Goal: Browse casually: Explore the website without a specific task or goal

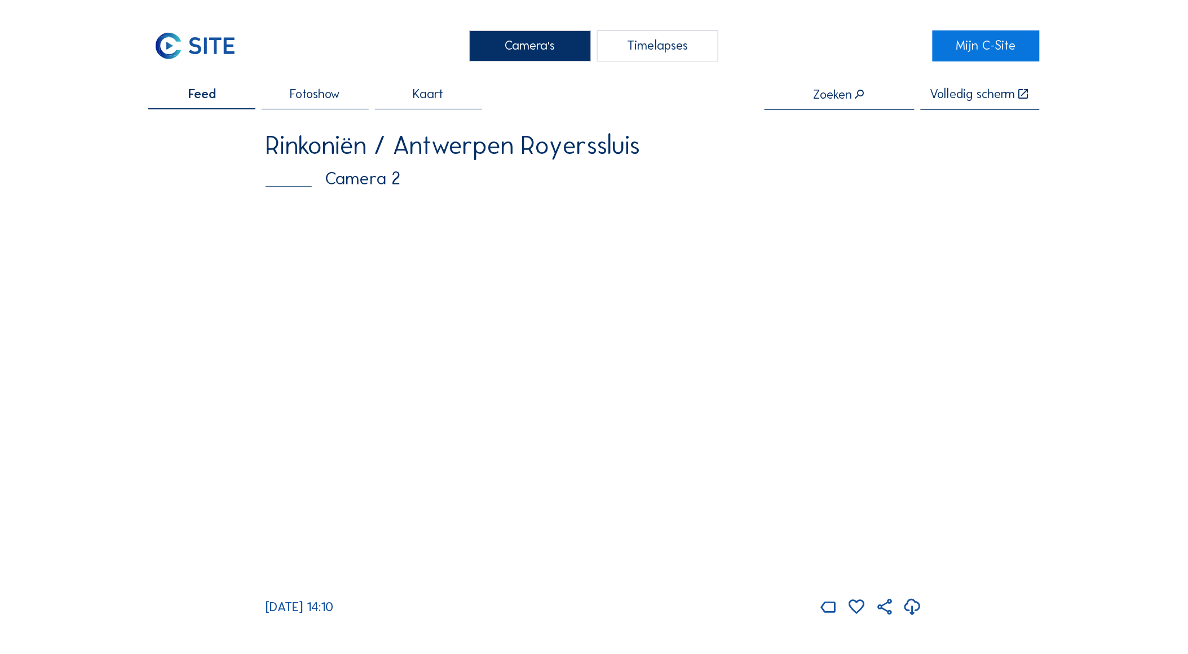
scroll to position [63, 0]
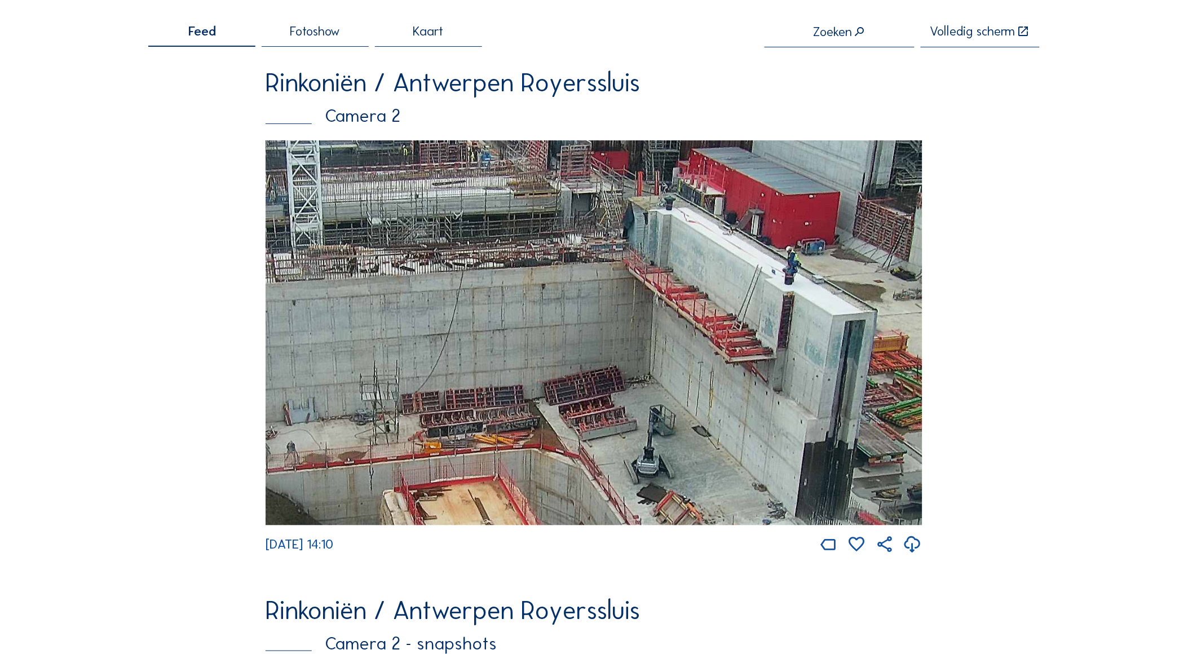
drag, startPoint x: 711, startPoint y: 227, endPoint x: 691, endPoint y: 315, distance: 89.6
click at [691, 315] on img at bounding box center [594, 332] width 657 height 385
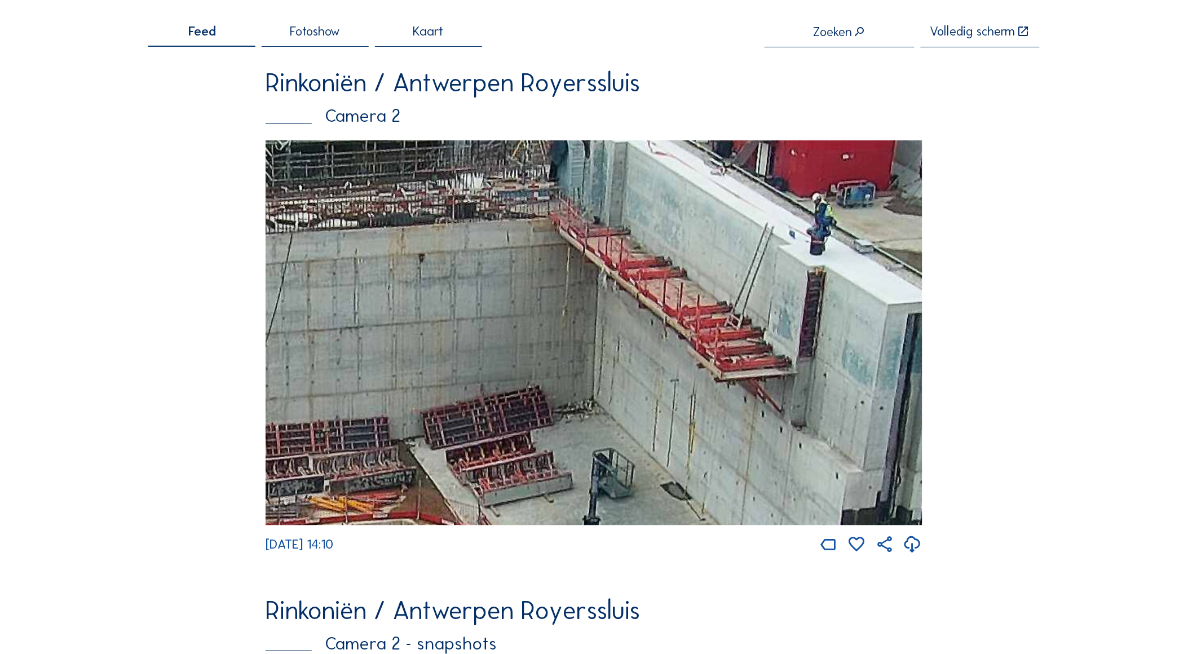
click at [813, 356] on img at bounding box center [594, 332] width 657 height 385
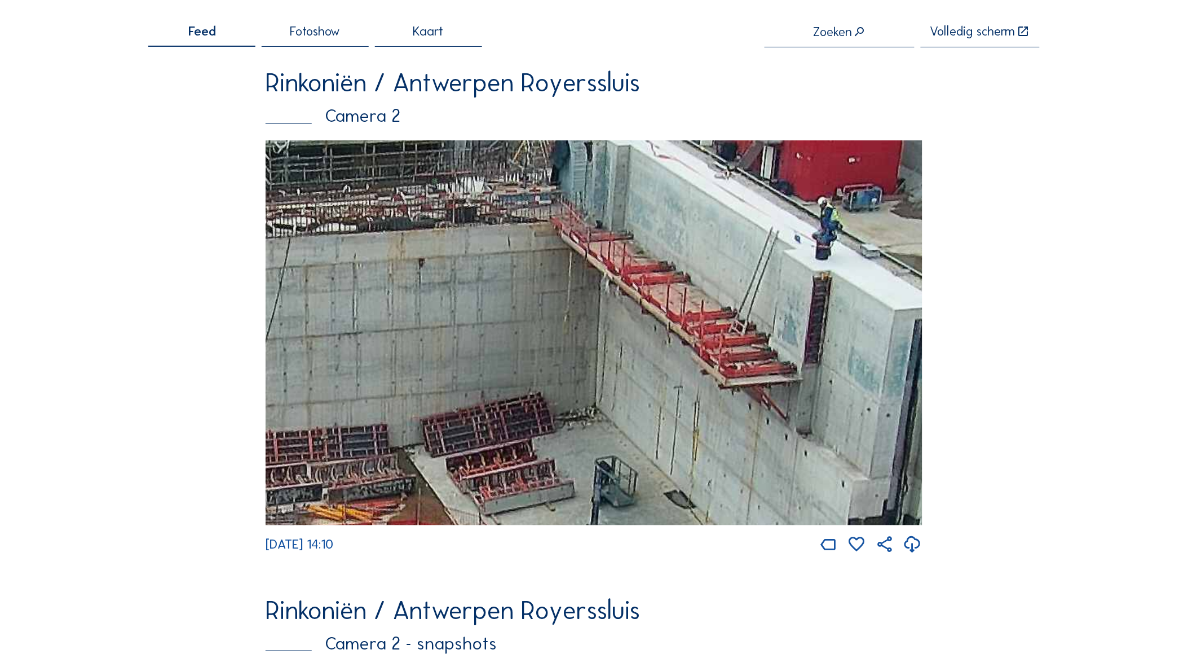
drag, startPoint x: 714, startPoint y: 350, endPoint x: 747, endPoint y: 361, distance: 34.6
click at [747, 361] on img at bounding box center [594, 332] width 657 height 385
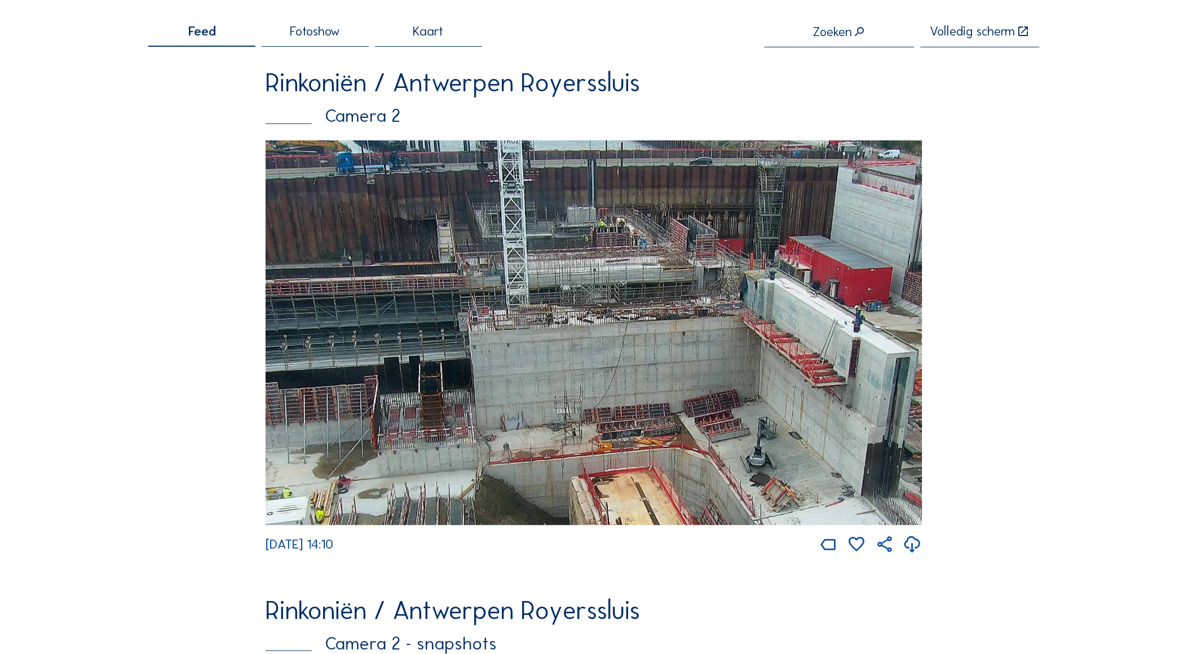
drag, startPoint x: 645, startPoint y: 299, endPoint x: 710, endPoint y: 316, distance: 66.9
click at [710, 316] on img at bounding box center [594, 332] width 657 height 385
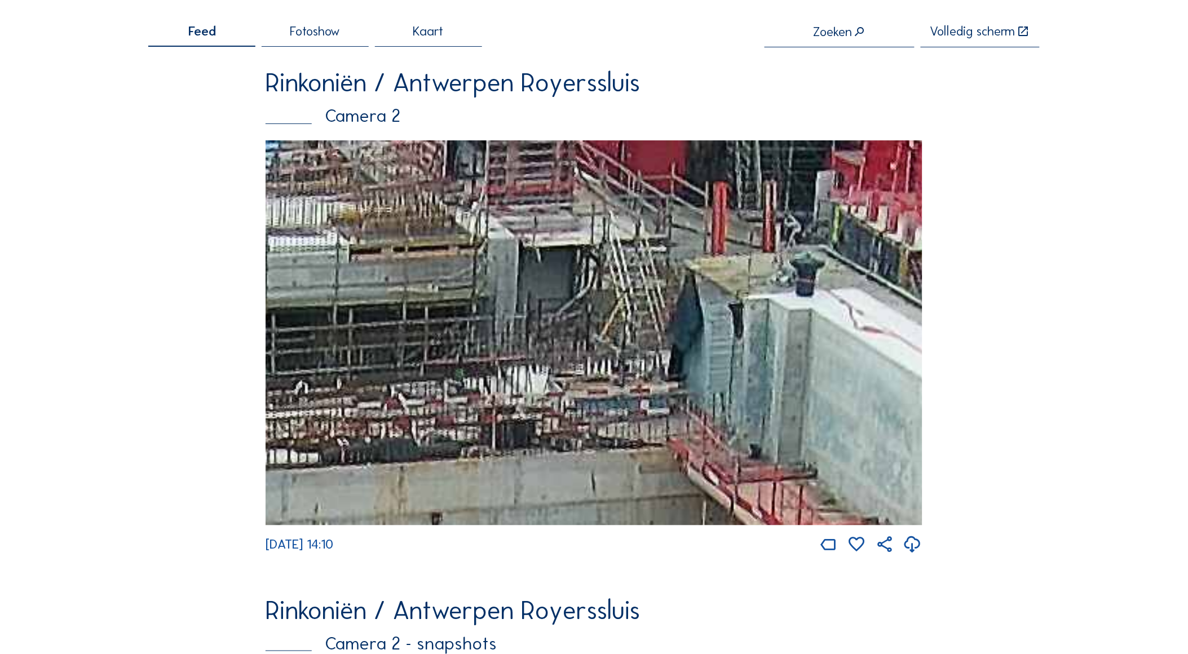
drag, startPoint x: 743, startPoint y: 290, endPoint x: 770, endPoint y: 300, distance: 28.4
click at [770, 300] on img at bounding box center [594, 332] width 657 height 385
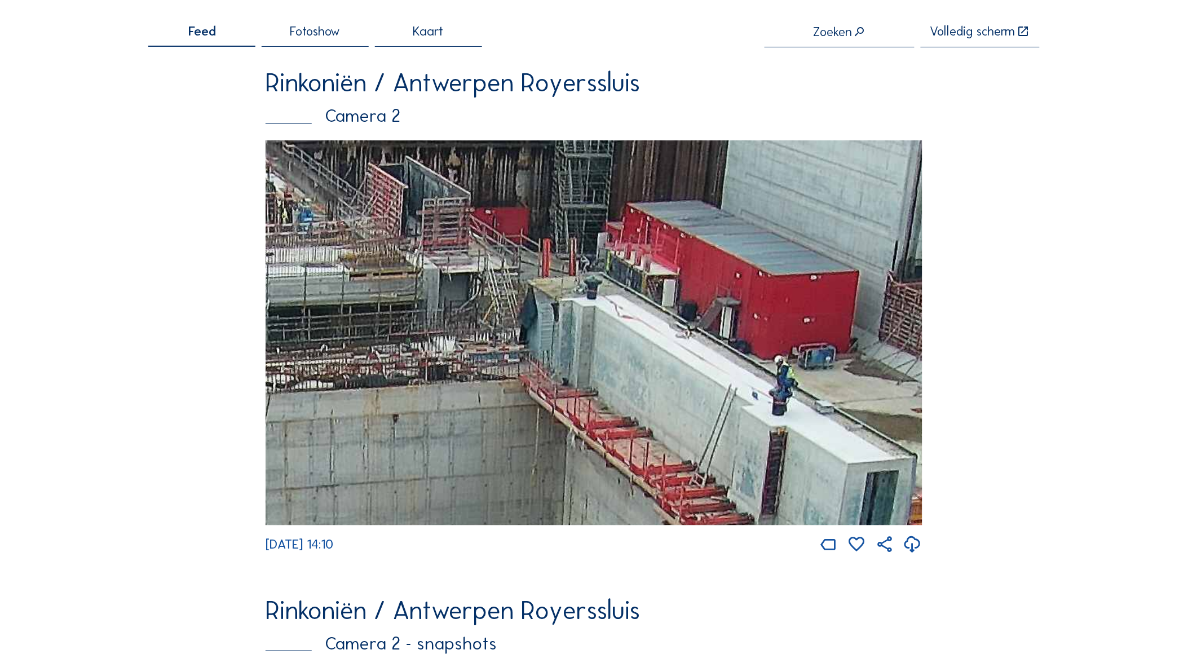
drag, startPoint x: 798, startPoint y: 299, endPoint x: 600, endPoint y: 301, distance: 198.4
click at [600, 301] on img at bounding box center [594, 332] width 657 height 385
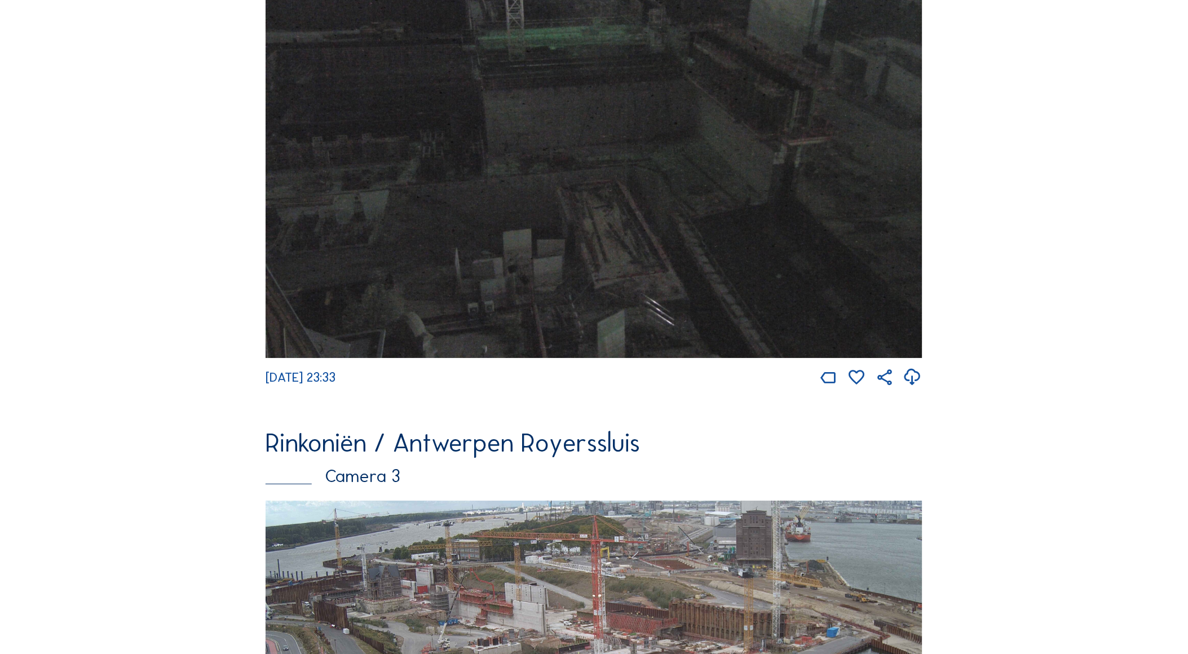
scroll to position [1645, 0]
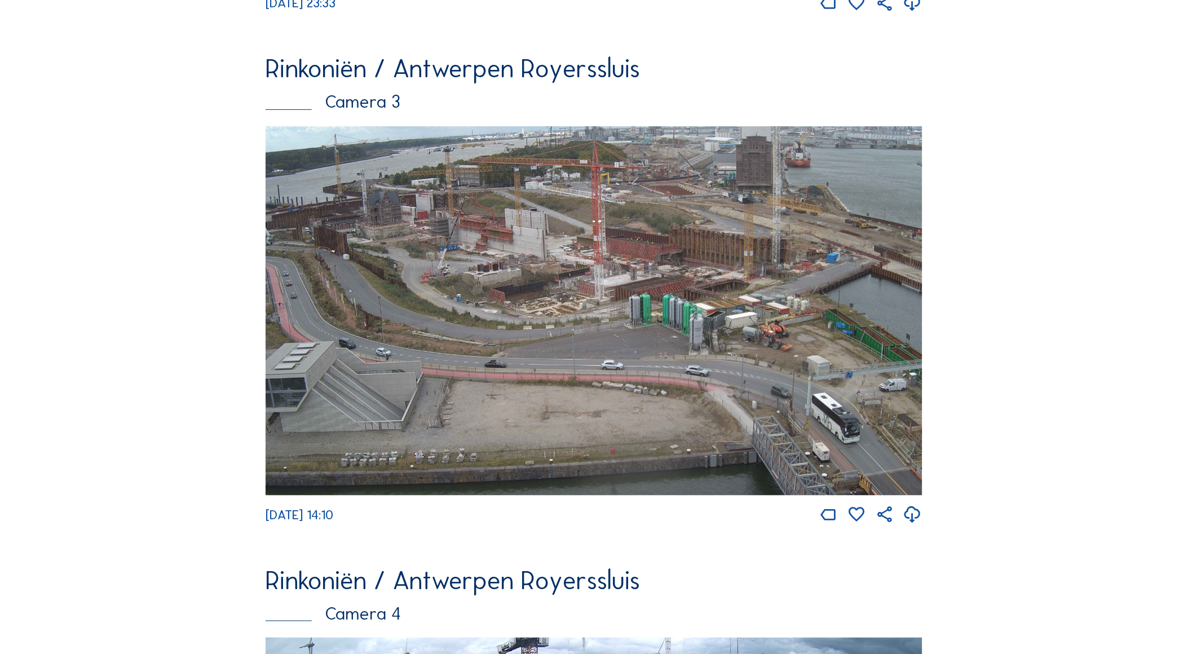
click at [494, 266] on img at bounding box center [594, 310] width 657 height 369
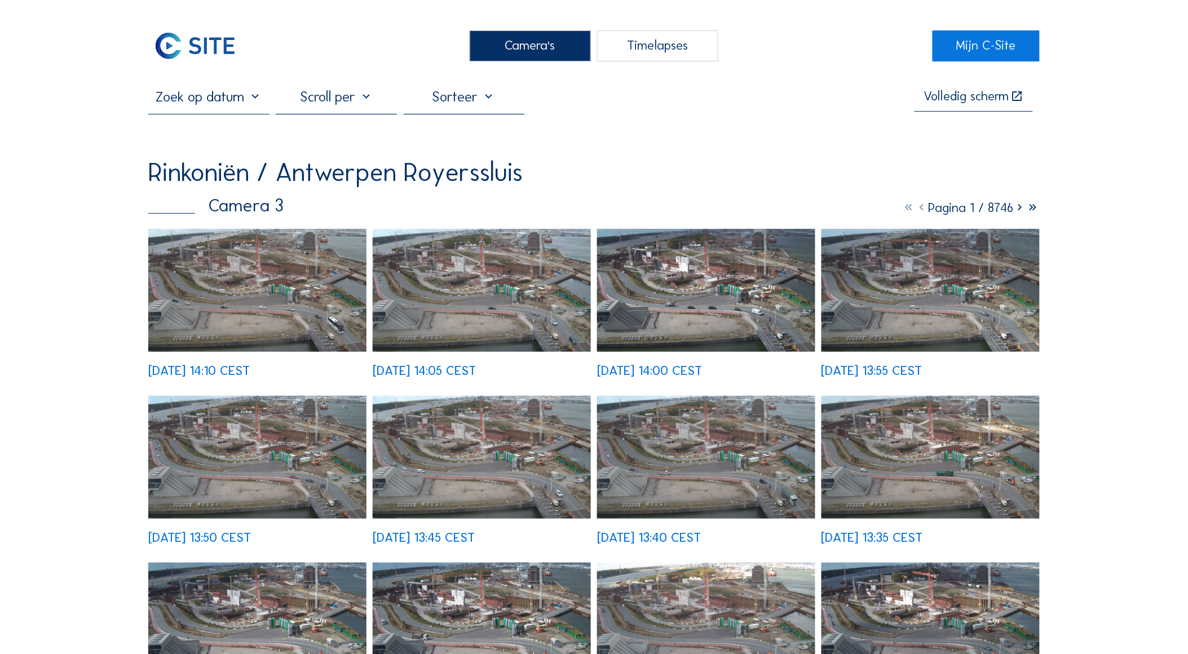
click at [237, 277] on img at bounding box center [257, 290] width 218 height 123
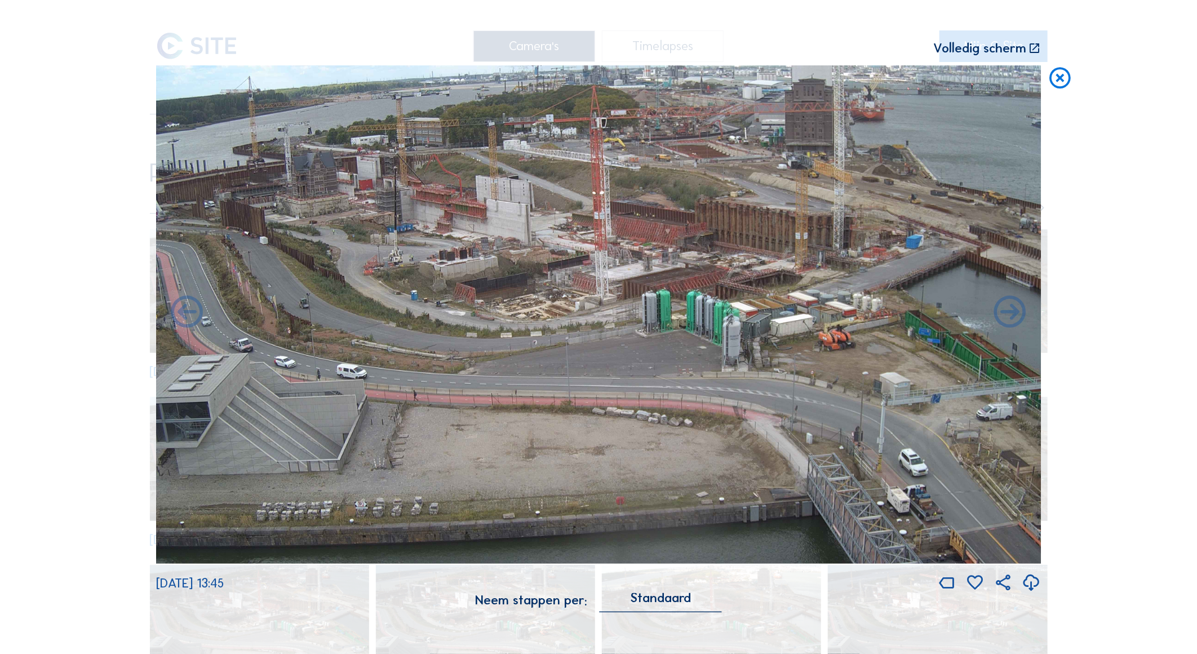
click at [1060, 79] on icon at bounding box center [1059, 78] width 25 height 26
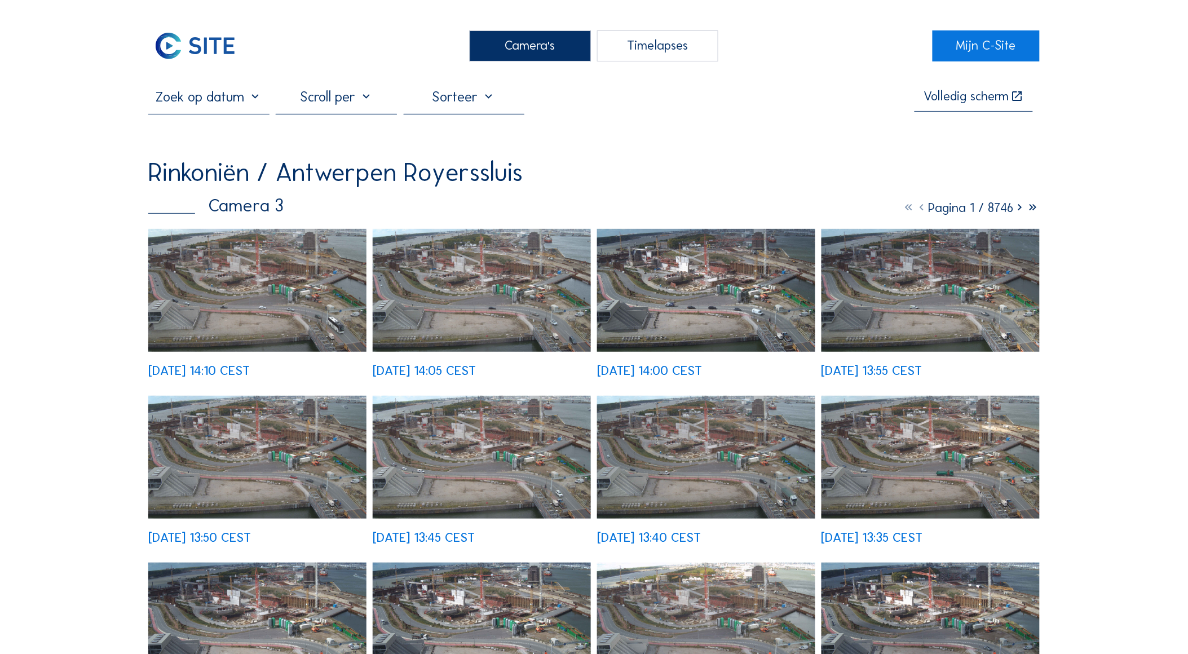
click at [525, 42] on div "Camera's" at bounding box center [530, 46] width 121 height 32
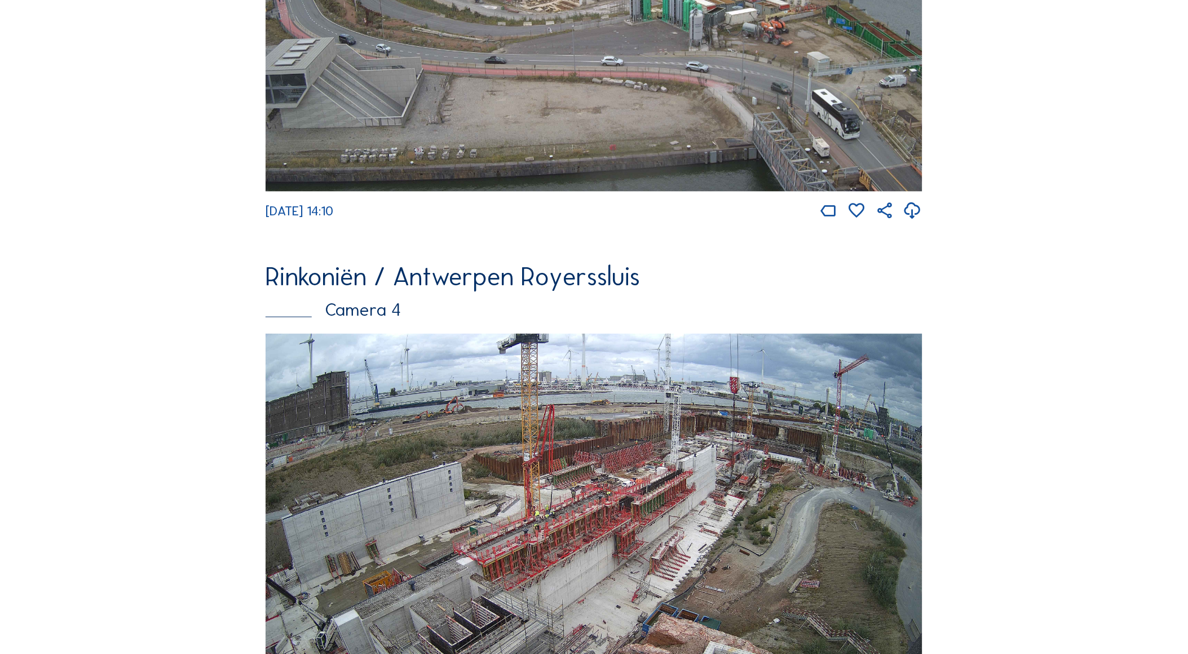
scroll to position [2019, 0]
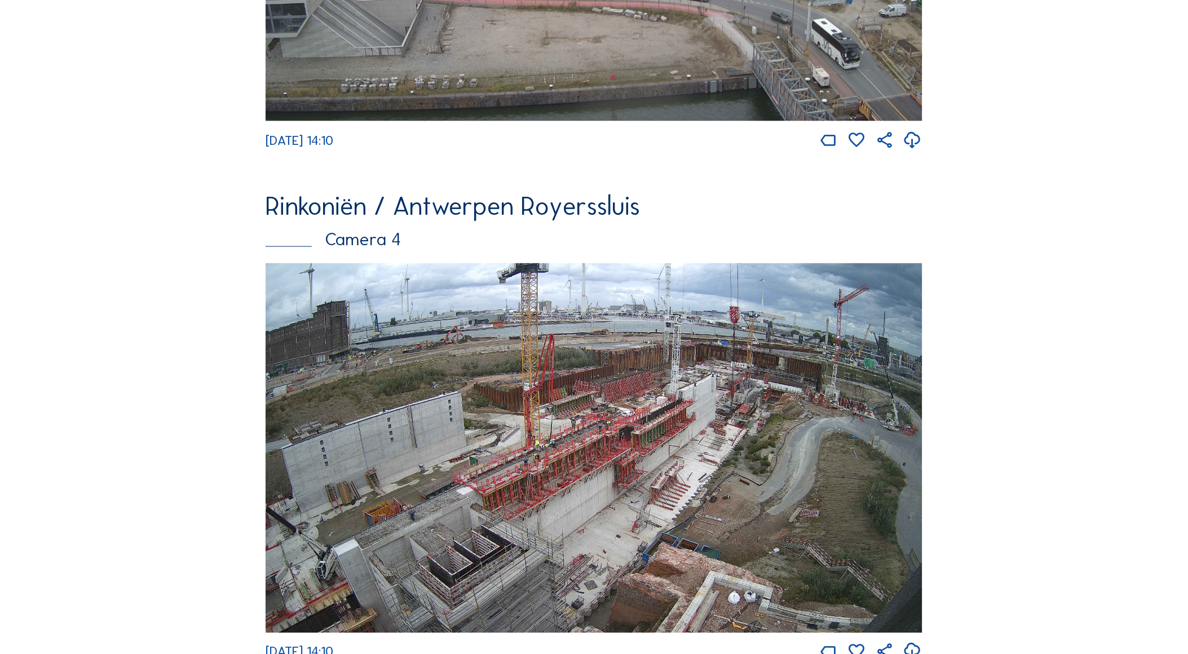
click at [559, 422] on img at bounding box center [594, 447] width 657 height 369
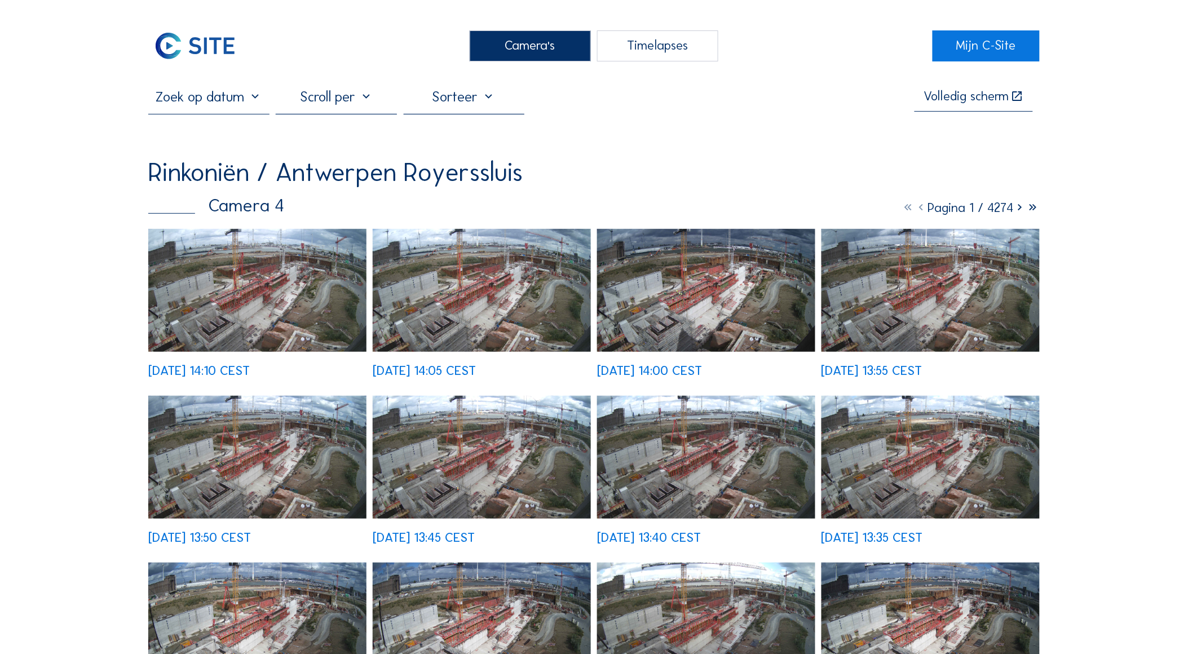
click at [266, 325] on img at bounding box center [257, 290] width 218 height 123
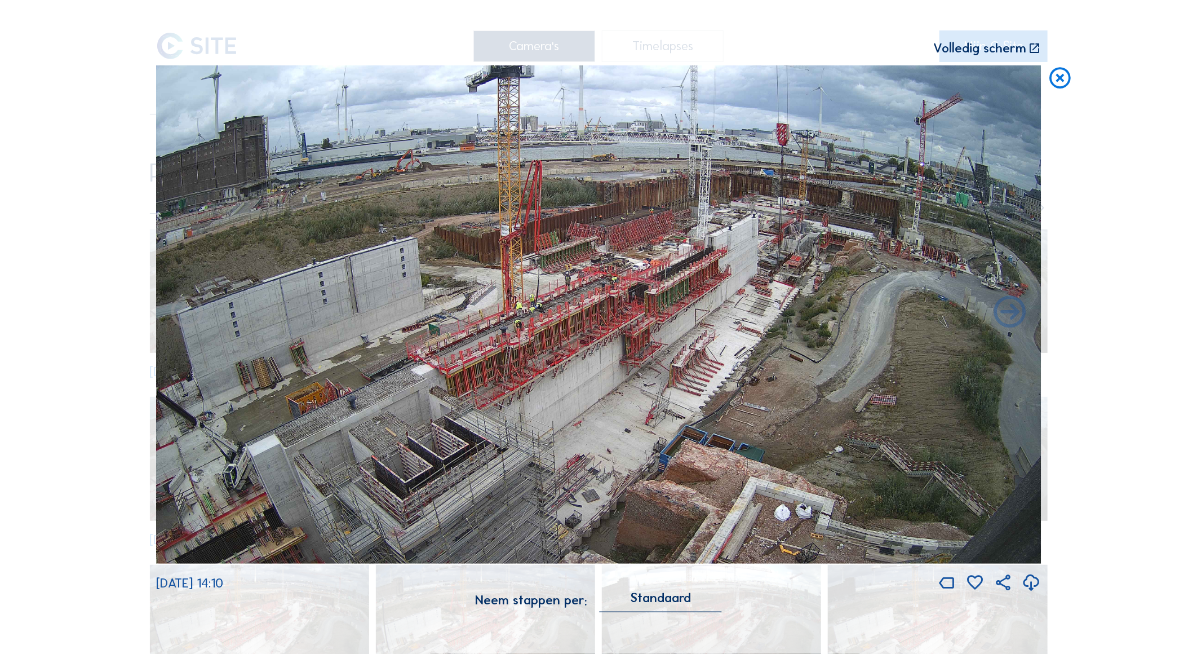
click at [1036, 51] on icon at bounding box center [1034, 49] width 13 height 14
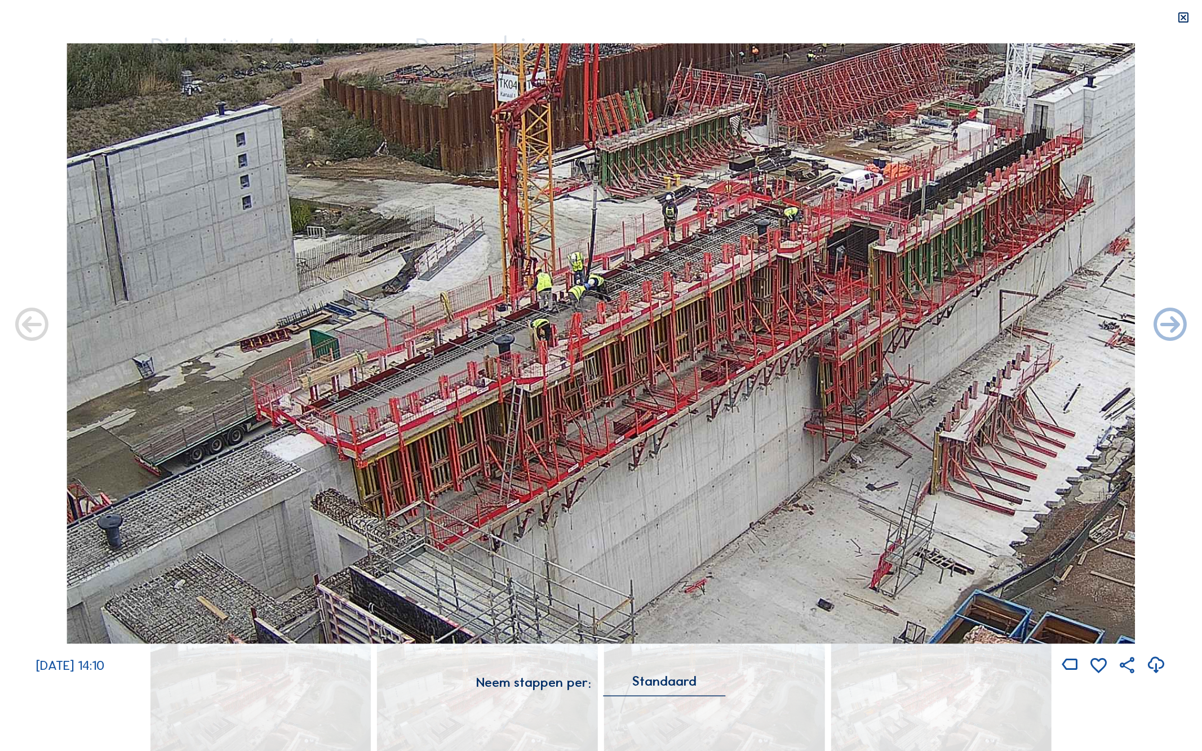
drag, startPoint x: 561, startPoint y: 354, endPoint x: 691, endPoint y: 317, distance: 134.7
click at [691, 317] on img at bounding box center [601, 343] width 1069 height 601
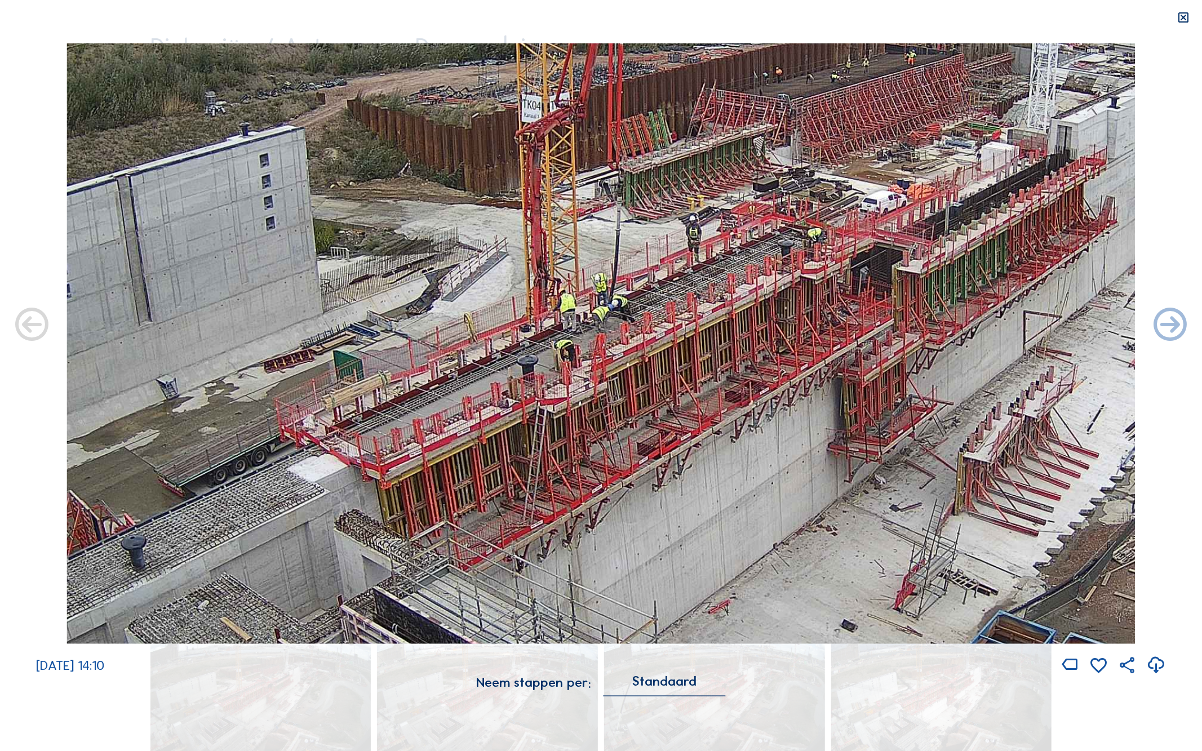
drag, startPoint x: 643, startPoint y: 334, endPoint x: 648, endPoint y: 356, distance: 22.7
click at [648, 356] on img at bounding box center [601, 343] width 1069 height 601
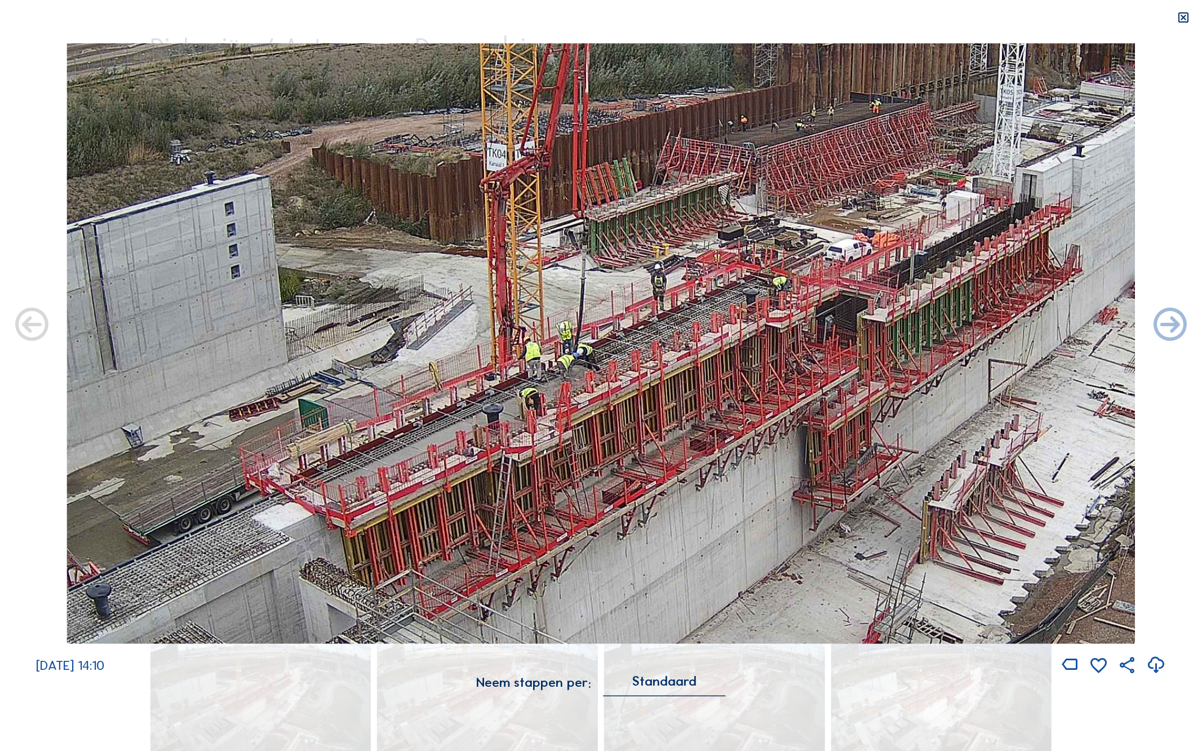
drag, startPoint x: 740, startPoint y: 320, endPoint x: 706, endPoint y: 368, distance: 59.1
click at [706, 368] on img at bounding box center [601, 343] width 1069 height 601
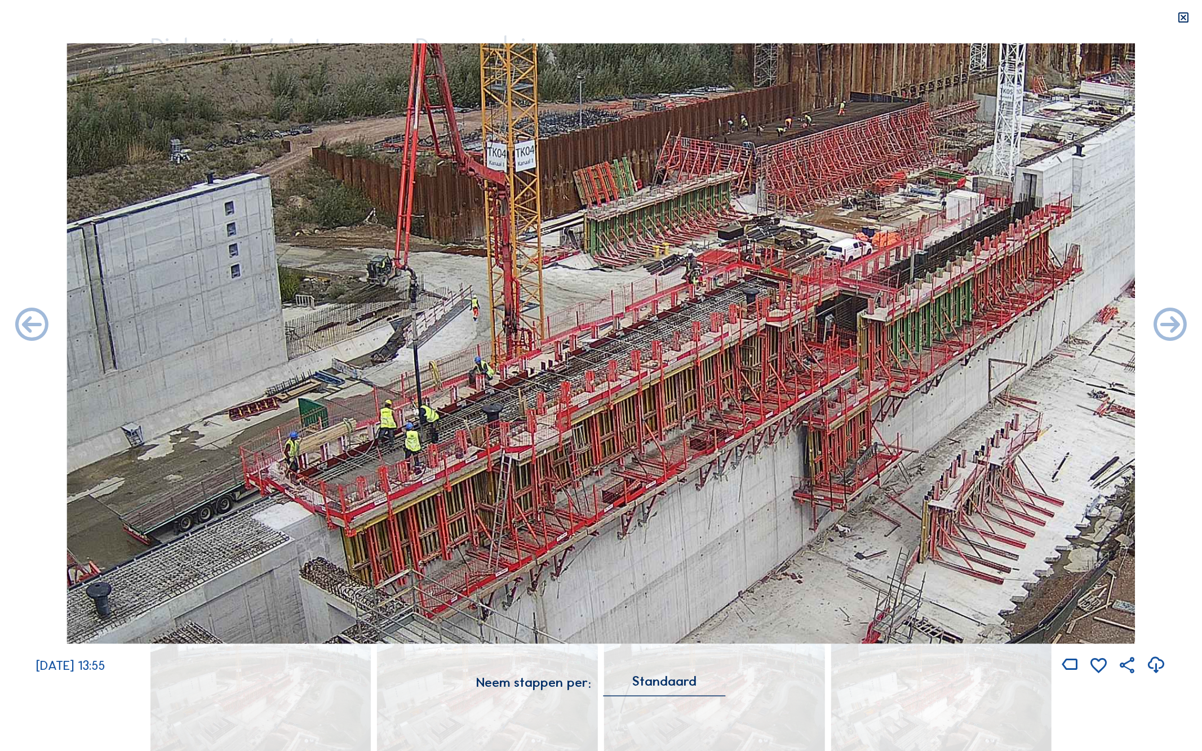
click at [1182, 15] on icon at bounding box center [1184, 18] width 13 height 14
